Goal: Information Seeking & Learning: Learn about a topic

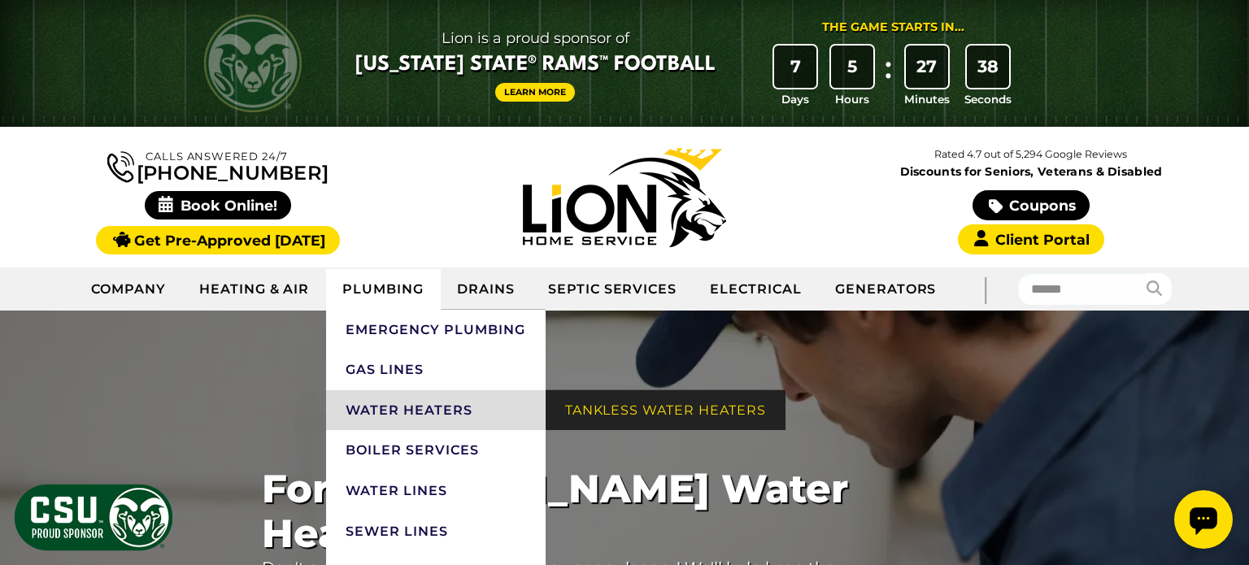
click at [585, 407] on link "Tankless Water Heaters" at bounding box center [666, 410] width 240 height 41
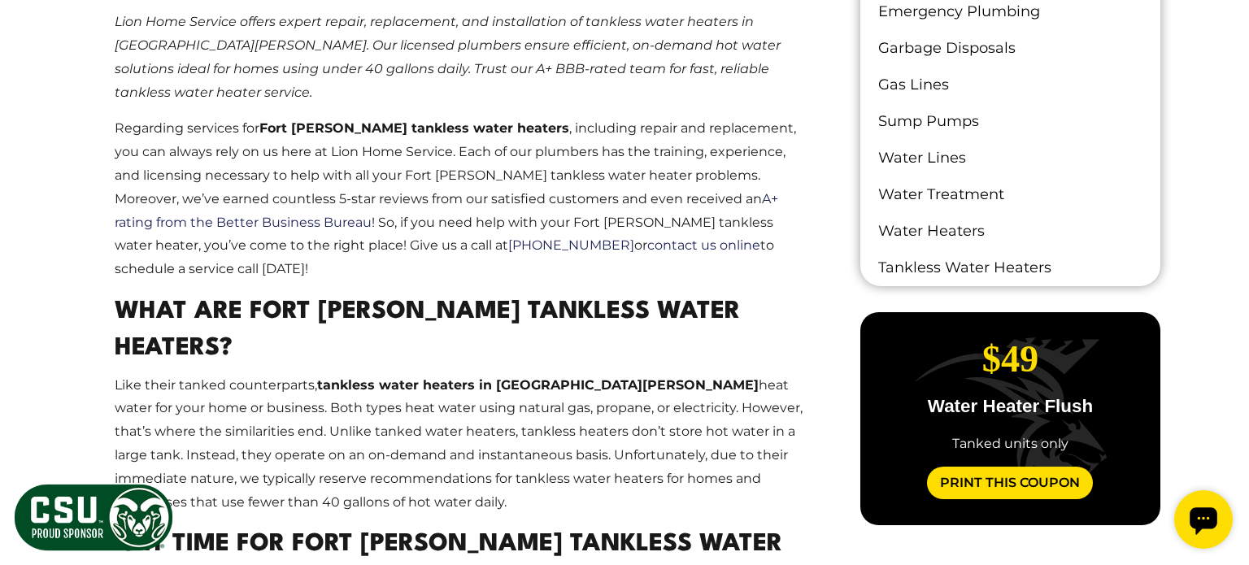
scroll to position [1131, 0]
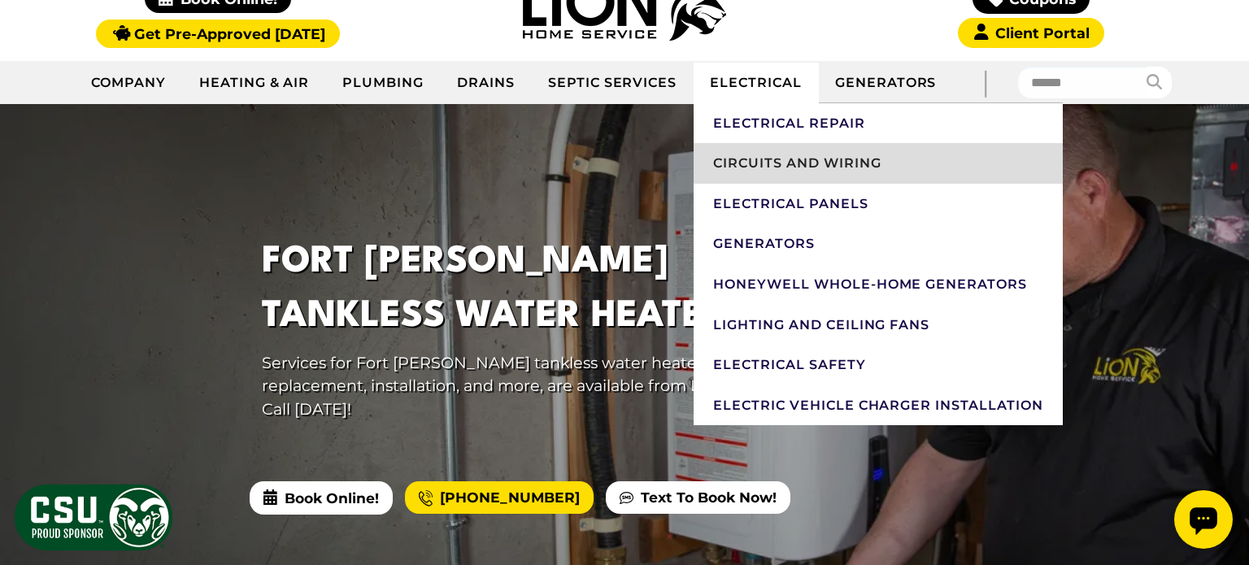
scroll to position [210, 0]
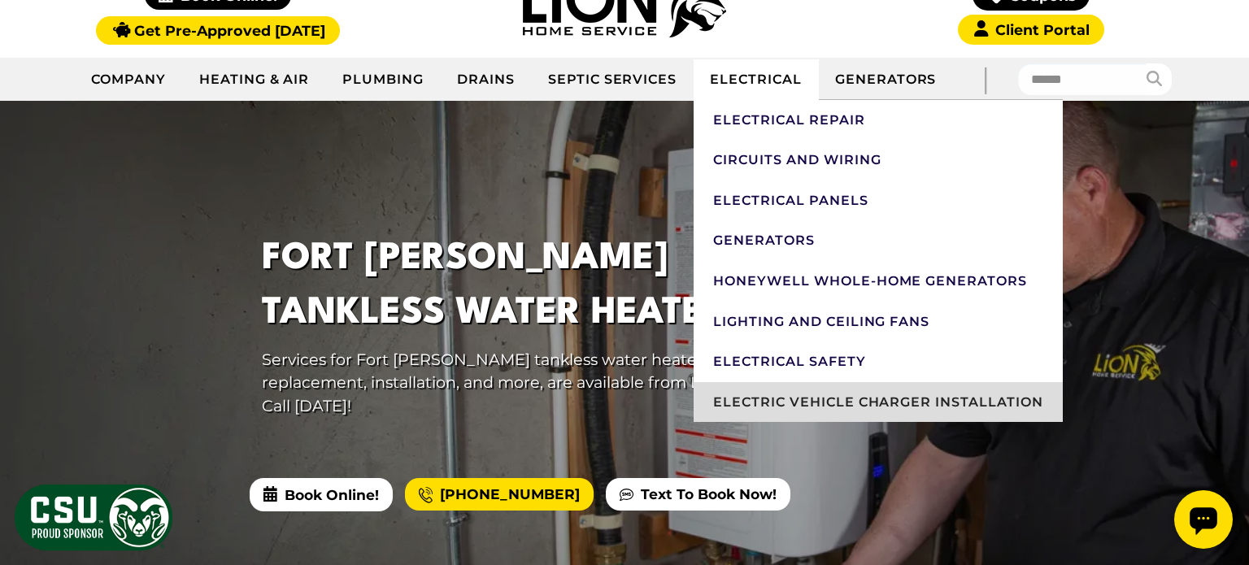
click at [765, 405] on link "Electric Vehicle Charger Installation" at bounding box center [878, 402] width 369 height 41
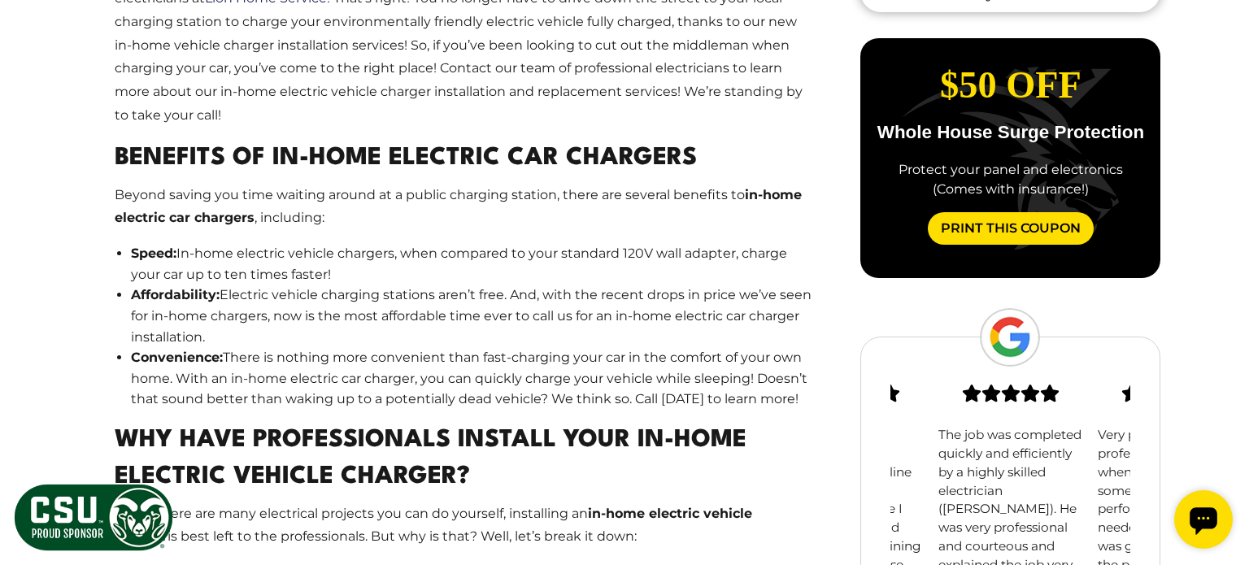
scroll to position [1170, 0]
